Goal: Task Accomplishment & Management: Use online tool/utility

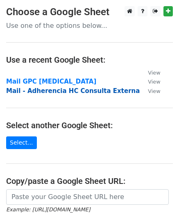
click at [90, 87] on strong "Mail - Adherencia HC Consulta Externa" at bounding box center [73, 90] width 134 height 7
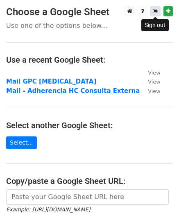
click at [156, 13] on icon at bounding box center [155, 11] width 5 height 6
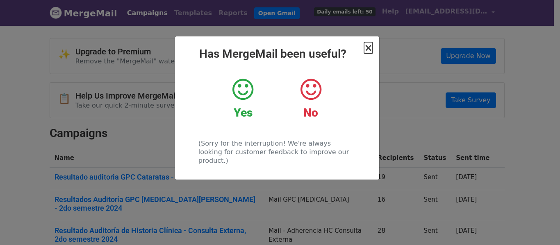
click at [368, 49] on span "×" at bounding box center [368, 47] width 8 height 11
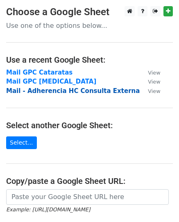
click at [58, 93] on strong "Mail - Adherencia HC Consulta Externa" at bounding box center [73, 90] width 134 height 7
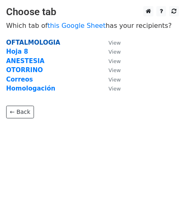
click at [39, 43] on strong "OFTALMOLOGIA" at bounding box center [33, 42] width 54 height 7
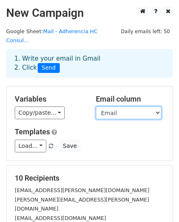
click at [124, 107] on select "Periodo auditado Sede auditada Nombre del médico auditado Tipo de consulta Emai…" at bounding box center [129, 113] width 66 height 13
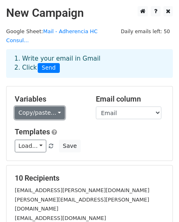
click at [41, 107] on link "Copy/paste..." at bounding box center [40, 113] width 50 height 13
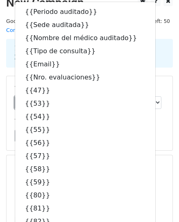
scroll to position [11, 0]
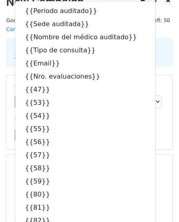
click at [175, 102] on main "New Campaign Daily emails left: 50 Google Sheet: Mail - Adherencia HC Consul...…" at bounding box center [89, 144] width 179 height 298
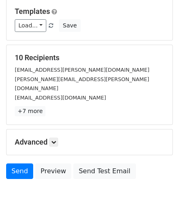
scroll to position [124, 0]
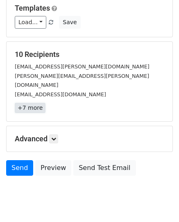
click at [32, 103] on link "+7 more" at bounding box center [30, 108] width 31 height 10
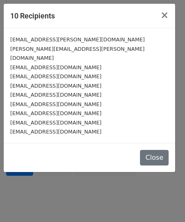
drag, startPoint x: 71, startPoint y: 126, endPoint x: 123, endPoint y: 134, distance: 52.8
click at [123, 134] on div "10 Recipients × analu.giraldo@gmail.com andre.ocampo.p@gmail.com dgiraldoochoa@…" at bounding box center [89, 87] width 173 height 169
click at [163, 150] on button "Close" at bounding box center [154, 158] width 29 height 16
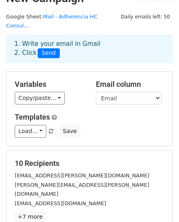
scroll to position [0, 0]
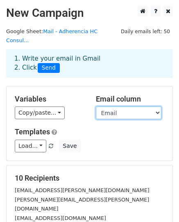
click at [118, 107] on select "Periodo auditado Sede auditada Nombre del médico auditado Tipo de consulta Emai…" at bounding box center [129, 113] width 66 height 13
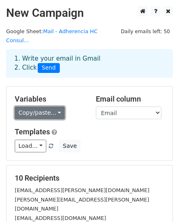
click at [31, 107] on link "Copy/paste..." at bounding box center [40, 113] width 50 height 13
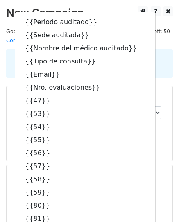
click at [163, 152] on form "Variables Copy/paste... {{Periodo auditado}} {{Sede auditada}} {{Nombre del méd…" at bounding box center [89, 195] width 167 height 218
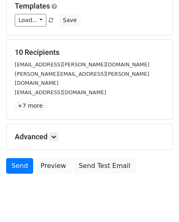
scroll to position [129, 0]
